Goal: Navigation & Orientation: Find specific page/section

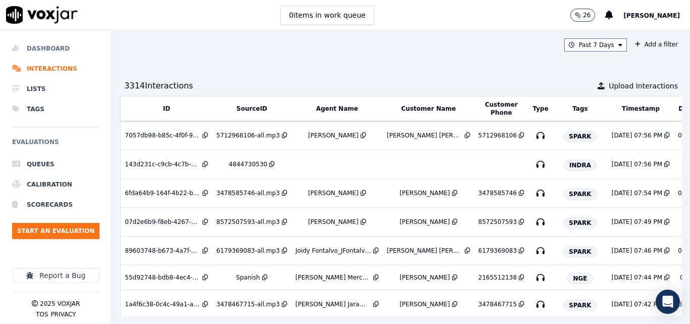
click at [56, 45] on li "Dashboard" at bounding box center [55, 48] width 87 height 20
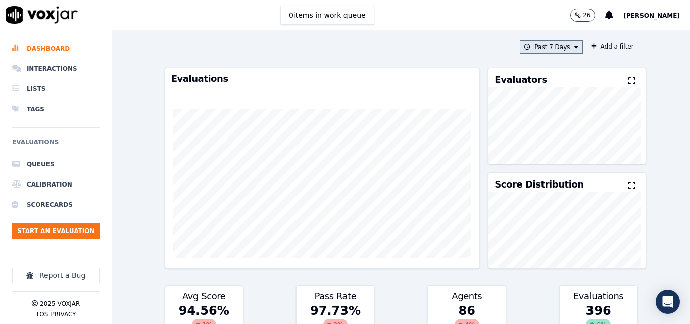
click at [574, 44] on icon at bounding box center [576, 47] width 4 height 6
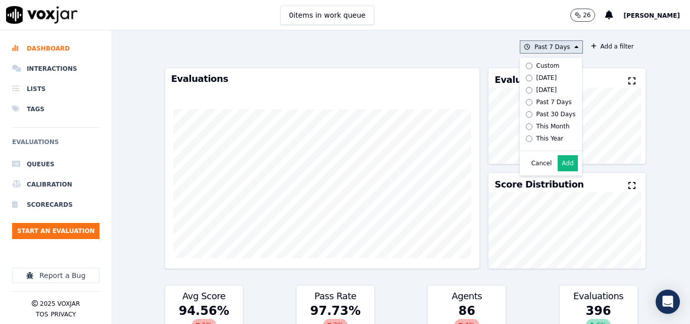
click at [541, 76] on label "[DATE]" at bounding box center [549, 78] width 54 height 12
click at [557, 171] on button "Add" at bounding box center [567, 163] width 20 height 16
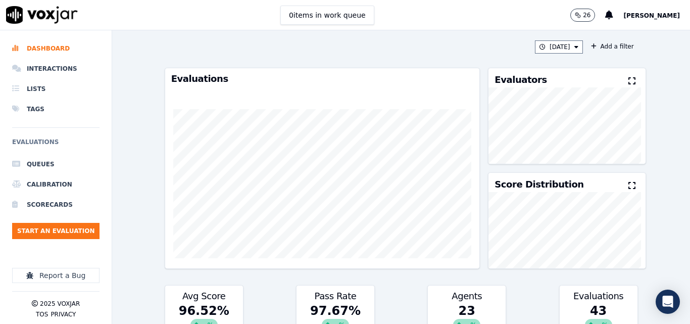
click at [628, 78] on icon at bounding box center [631, 81] width 7 height 8
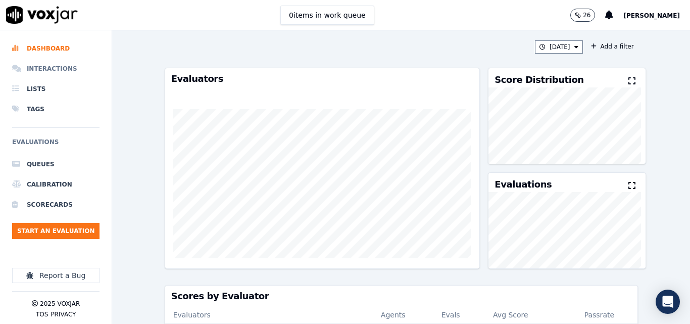
click at [58, 65] on li "Interactions" at bounding box center [55, 69] width 87 height 20
